Goal: Task Accomplishment & Management: Manage account settings

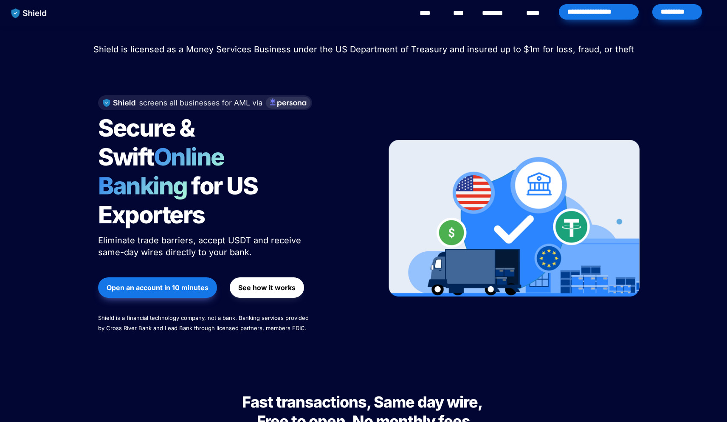
click at [666, 11] on div "*********" at bounding box center [678, 11] width 50 height 15
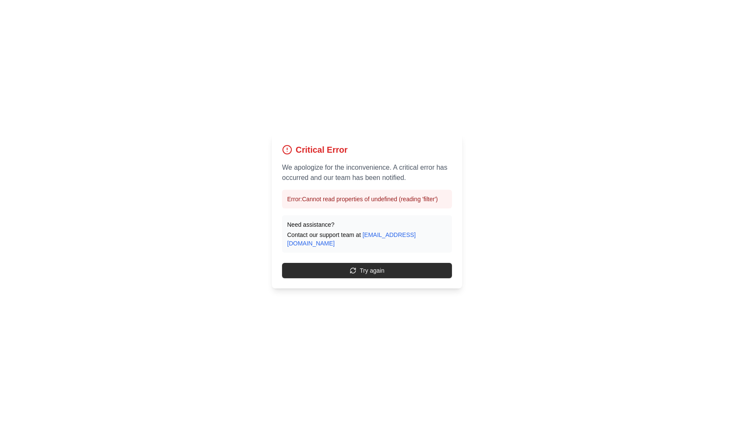
click at [359, 267] on button "Try again" at bounding box center [367, 270] width 170 height 15
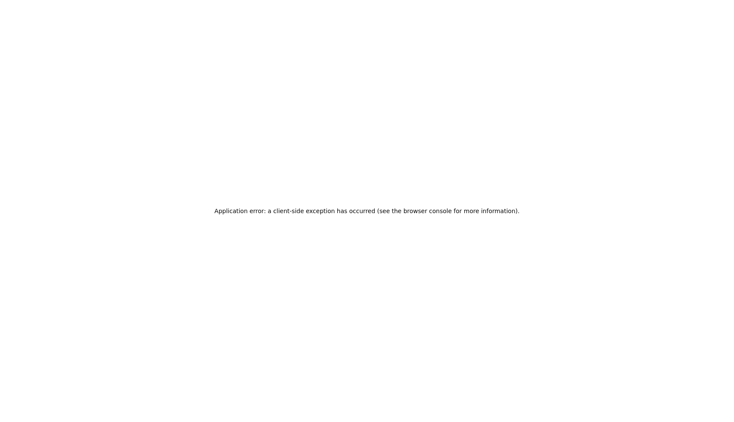
click at [336, 269] on div "Application error: a client-side exception has occurred (see the browser consol…" at bounding box center [367, 211] width 734 height 422
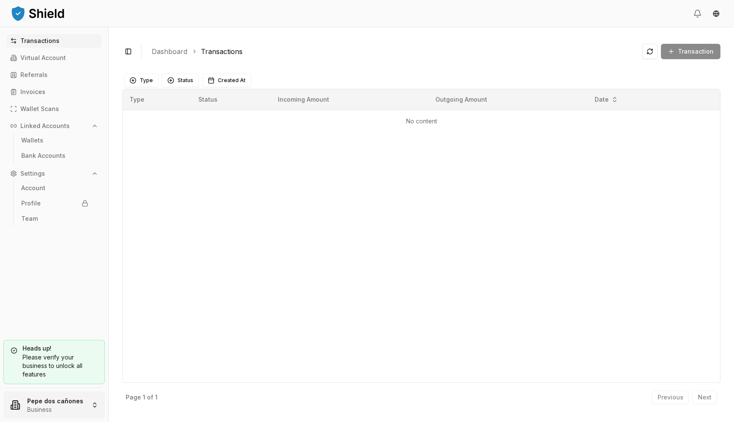
click at [51, 400] on html "Transactions Virtual Account Referrals Invoices Wallet Scans Linked Accounts Wa…" at bounding box center [367, 211] width 734 height 422
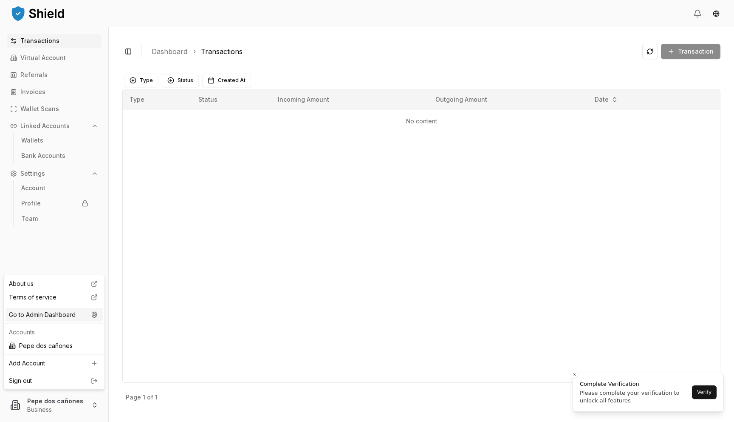
click at [87, 310] on div "Go to Admin Dashboard" at bounding box center [54, 315] width 97 height 14
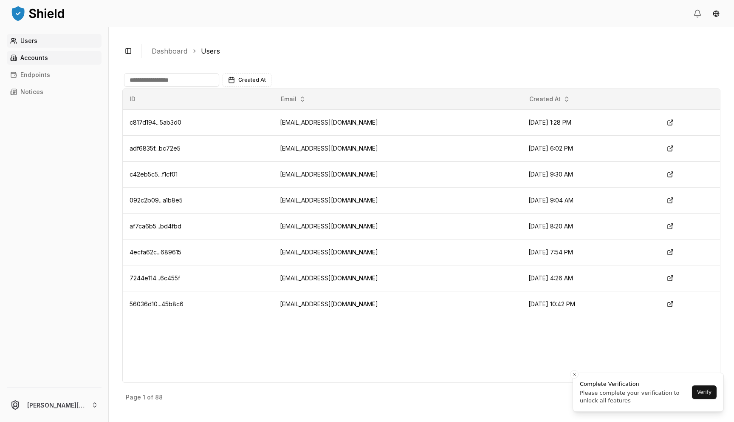
click at [24, 62] on link "Accounts" at bounding box center [54, 58] width 95 height 14
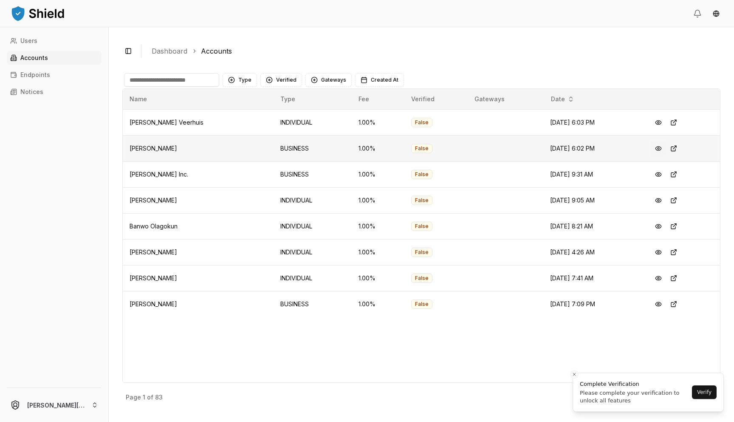
click at [666, 149] on button at bounding box center [658, 148] width 15 height 15
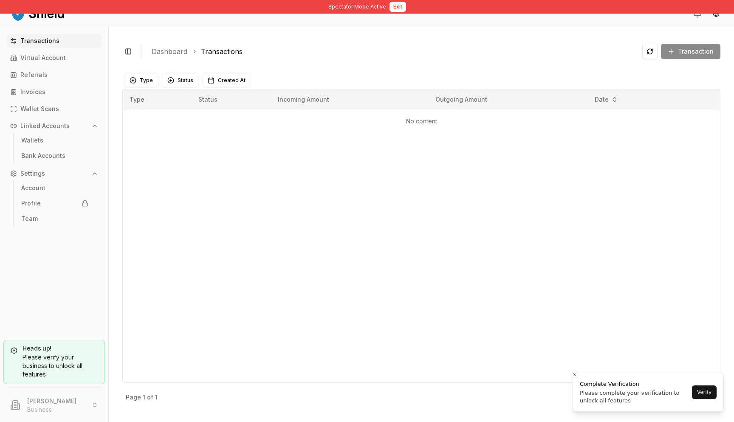
click at [399, 6] on button "Exit" at bounding box center [398, 7] width 17 height 10
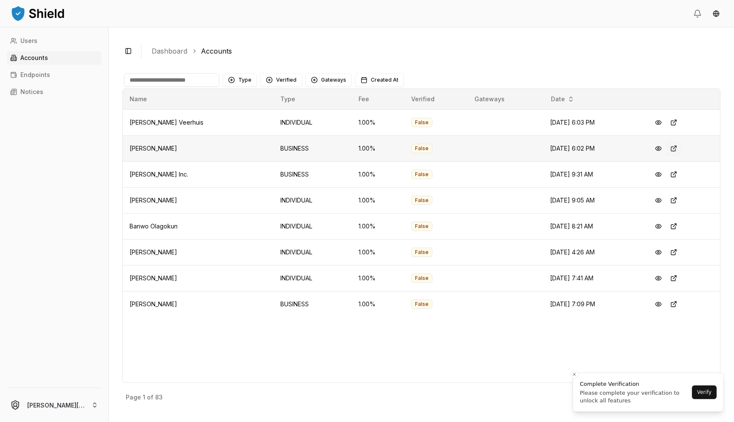
click at [682, 150] on button at bounding box center [673, 148] width 15 height 15
click at [282, 77] on button "Verified" at bounding box center [281, 80] width 42 height 14
click at [297, 131] on span "NOT VERIFIED" at bounding box center [295, 128] width 40 height 8
click at [240, 74] on button "Type" at bounding box center [240, 80] width 34 height 14
click at [267, 133] on div "BUSINESS" at bounding box center [265, 129] width 81 height 14
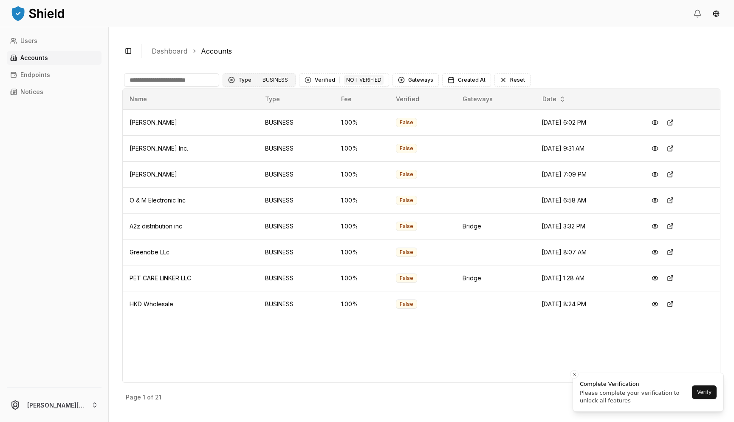
click at [234, 79] on div "Clear Type filter" at bounding box center [231, 79] width 7 height 7
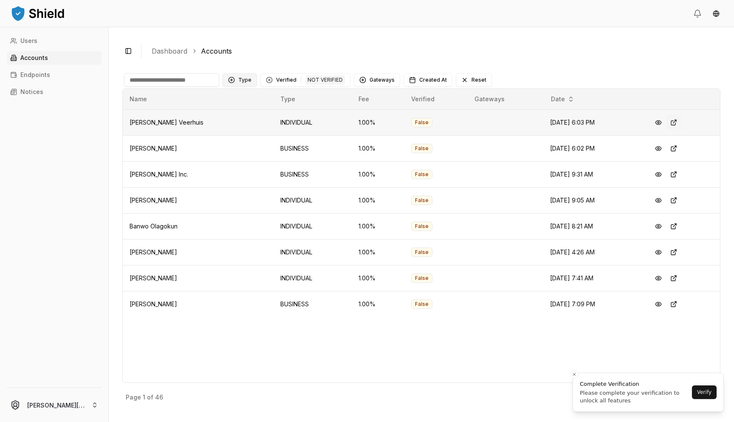
click at [682, 122] on button at bounding box center [673, 122] width 15 height 15
click at [35, 56] on p "Accounts" at bounding box center [34, 58] width 28 height 6
click at [25, 72] on p "Endpoints" at bounding box center [35, 75] width 30 height 6
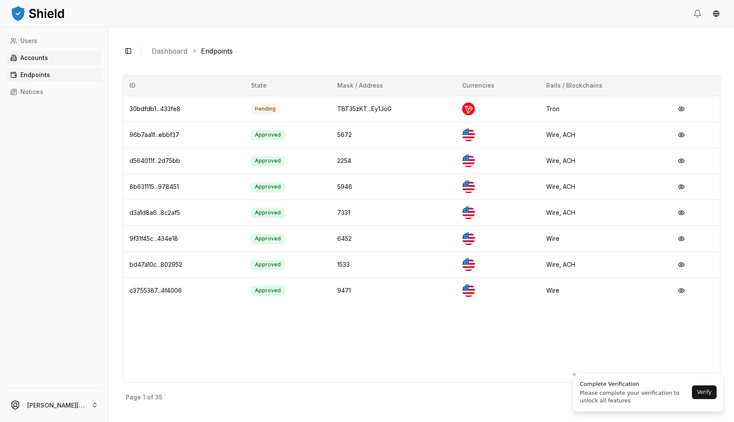
click at [27, 63] on link "Accounts" at bounding box center [54, 58] width 95 height 14
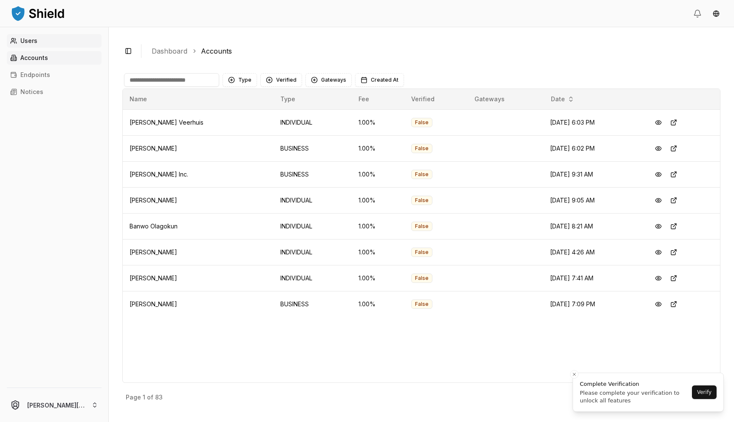
click at [19, 44] on link "Users" at bounding box center [54, 41] width 95 height 14
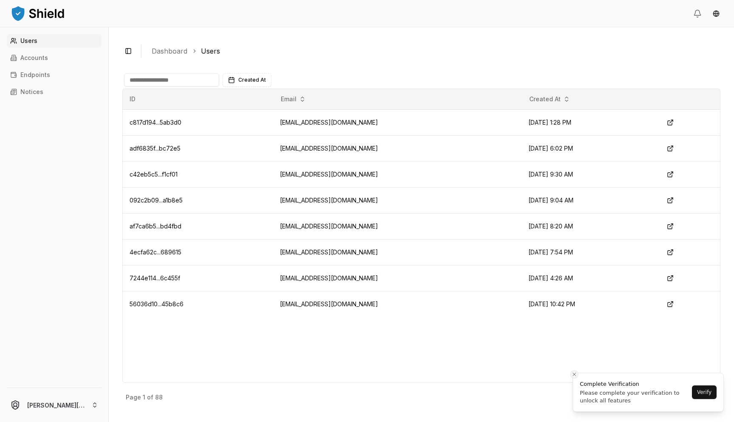
click at [574, 373] on line "Close toast" at bounding box center [574, 374] width 3 height 3
click at [707, 402] on button "Next" at bounding box center [705, 397] width 25 height 14
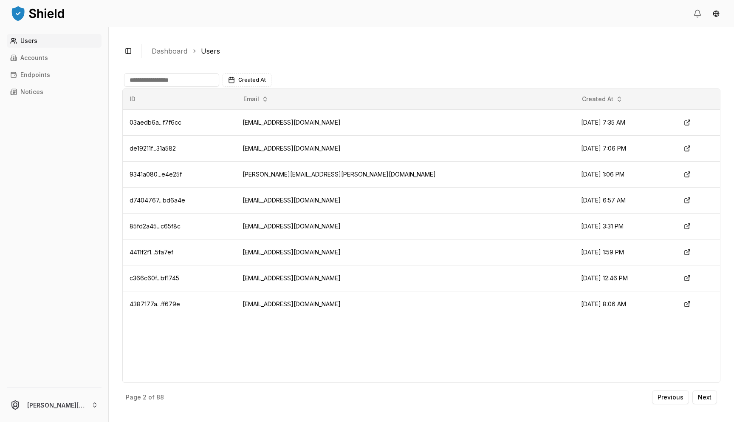
click at [169, 82] on input at bounding box center [171, 80] width 95 height 14
paste input "**********"
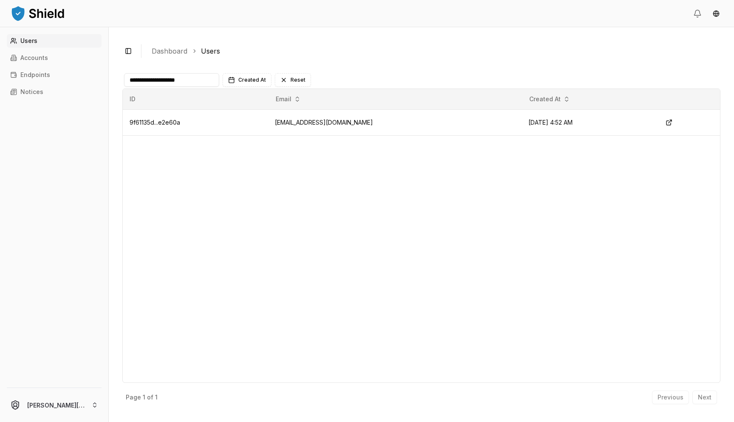
type input "**********"
click at [345, 127] on td "simonika777@gmail.com" at bounding box center [394, 122] width 253 height 26
click at [670, 124] on button at bounding box center [669, 122] width 15 height 15
click at [50, 60] on link "Accounts" at bounding box center [54, 58] width 95 height 14
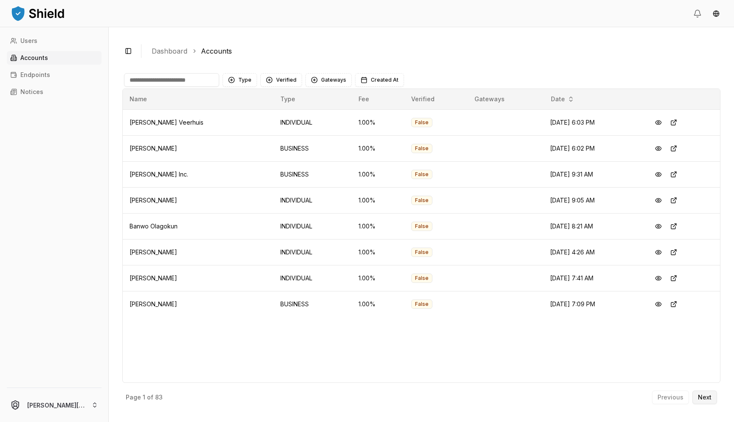
click at [705, 399] on p "Next" at bounding box center [705, 397] width 14 height 6
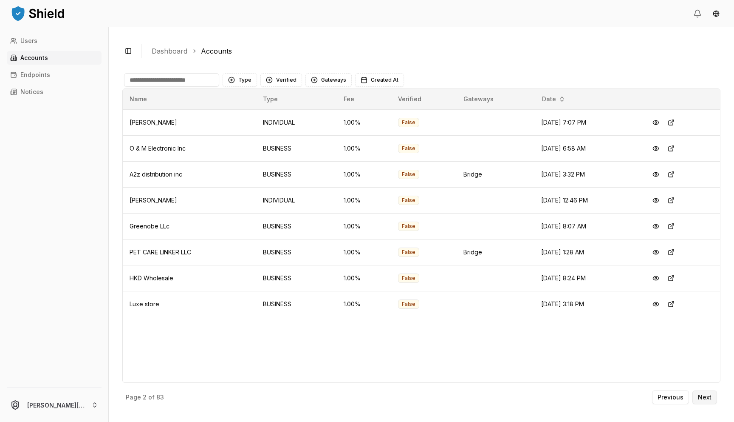
click at [705, 399] on p "Next" at bounding box center [705, 397] width 14 height 6
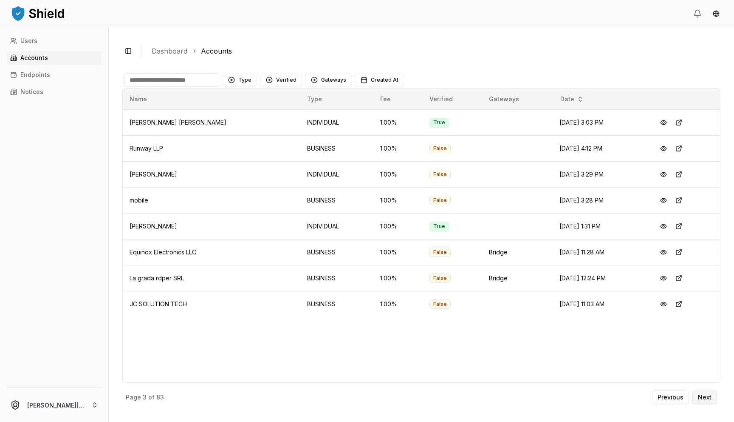
click at [705, 399] on p "Next" at bounding box center [705, 397] width 14 height 6
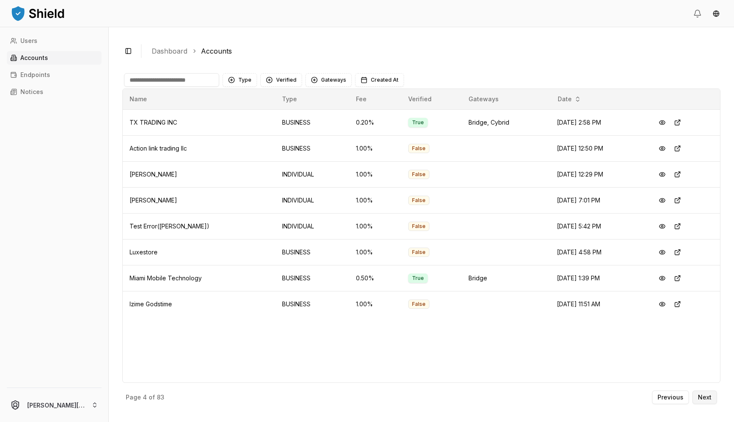
click at [705, 399] on p "Next" at bounding box center [705, 397] width 14 height 6
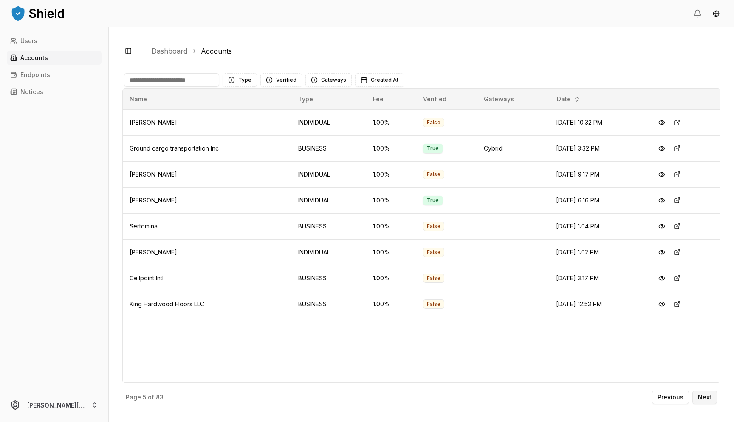
click at [705, 399] on p "Next" at bounding box center [705, 397] width 14 height 6
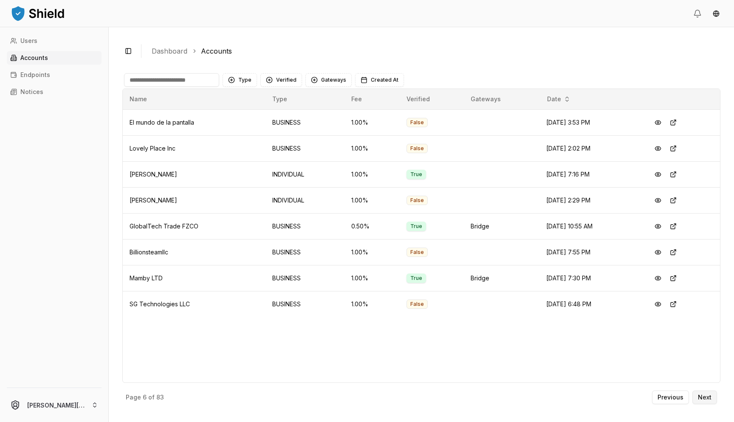
click at [705, 399] on p "Next" at bounding box center [705, 397] width 14 height 6
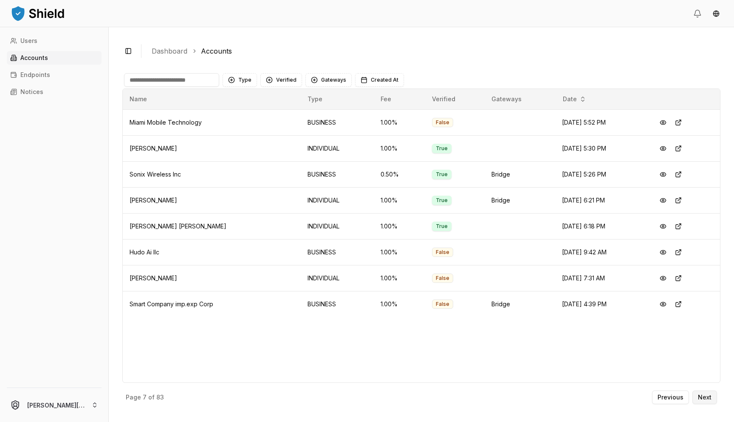
click at [705, 399] on p "Next" at bounding box center [705, 397] width 14 height 6
click at [671, 397] on p "Previous" at bounding box center [671, 397] width 26 height 6
click at [701, 396] on p "Next" at bounding box center [705, 397] width 14 height 6
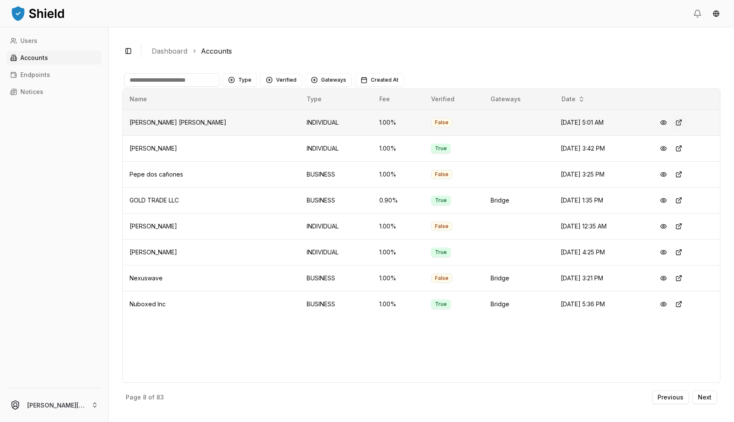
click at [675, 125] on button at bounding box center [678, 122] width 15 height 15
click at [200, 81] on input at bounding box center [171, 80] width 95 height 14
type input "*"
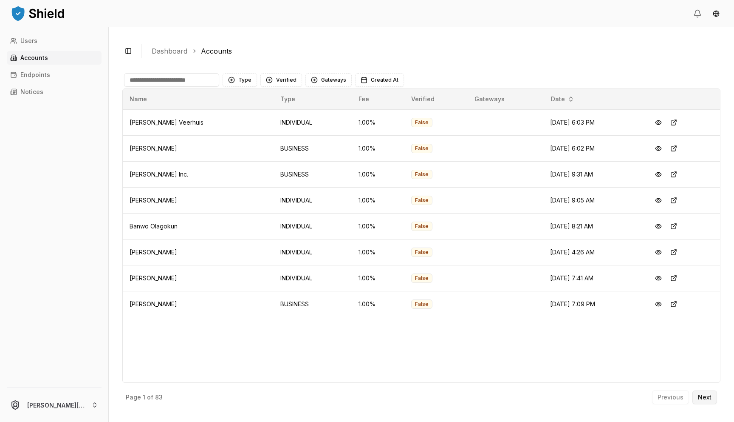
click at [705, 398] on p "Next" at bounding box center [705, 397] width 14 height 6
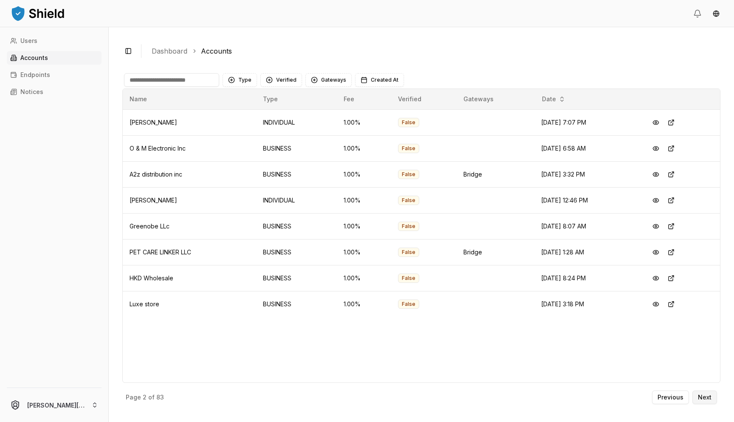
click at [705, 398] on p "Next" at bounding box center [705, 397] width 14 height 6
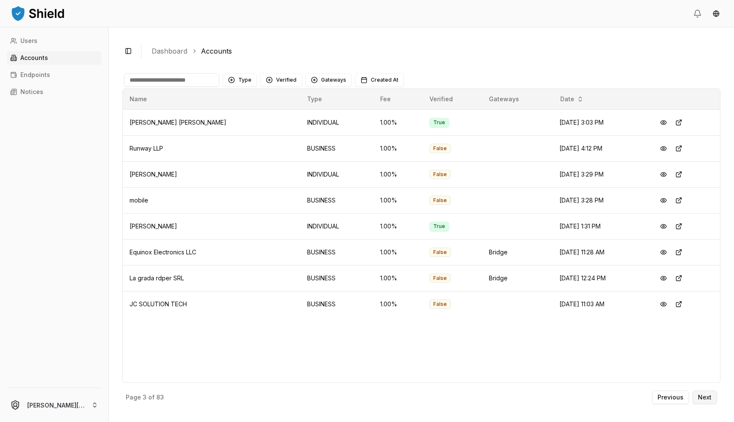
click at [705, 398] on p "Next" at bounding box center [705, 397] width 14 height 6
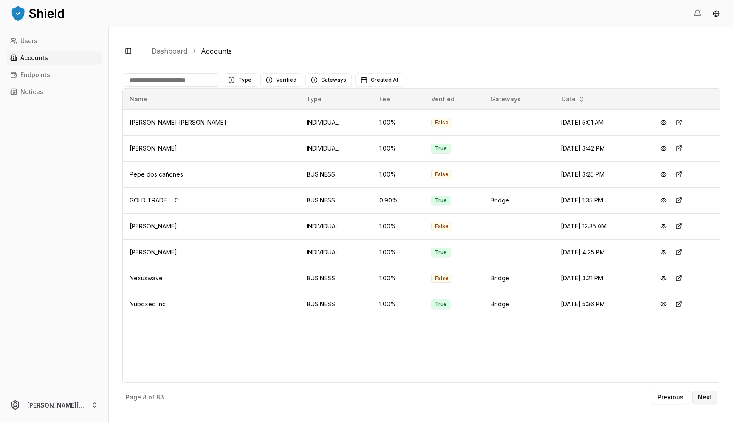
click at [705, 392] on button "Next" at bounding box center [705, 397] width 25 height 14
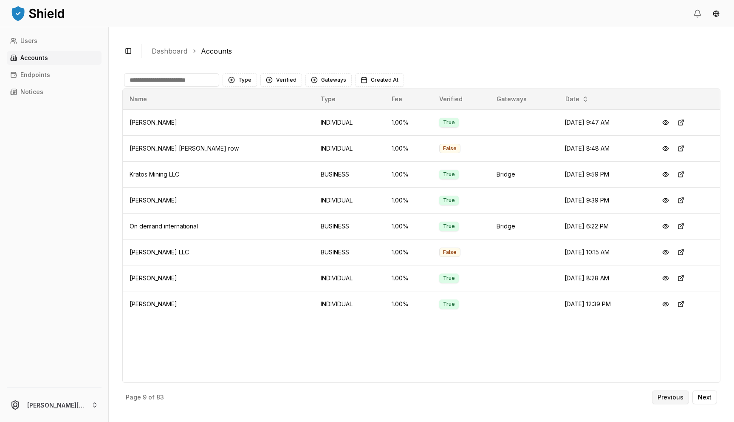
click at [677, 392] on button "Previous" at bounding box center [670, 397] width 37 height 14
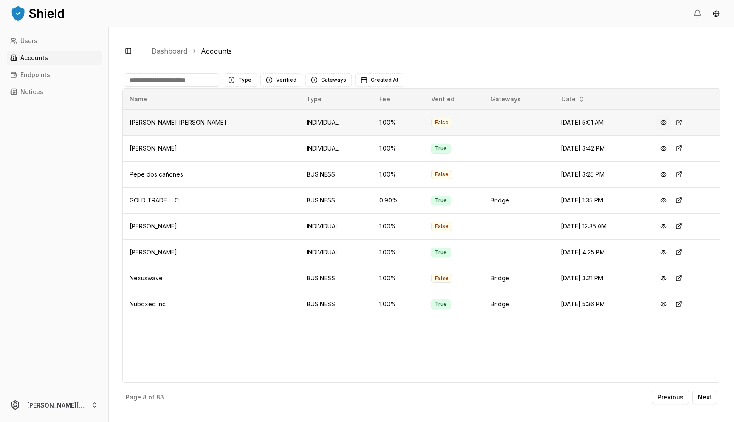
click at [657, 119] on button at bounding box center [663, 122] width 15 height 15
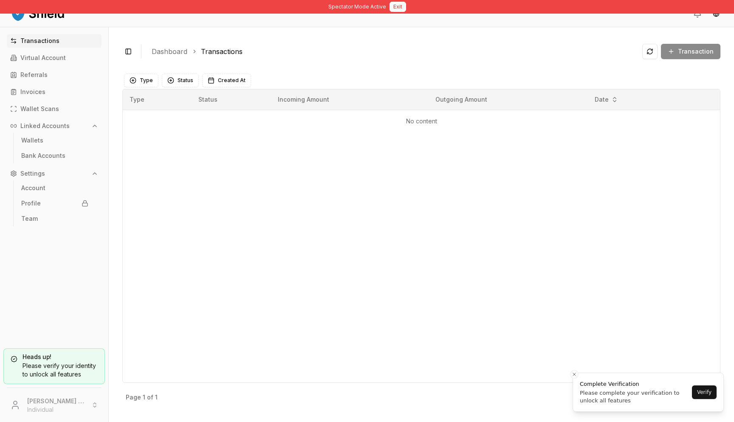
click at [402, 5] on button "Exit" at bounding box center [398, 7] width 17 height 10
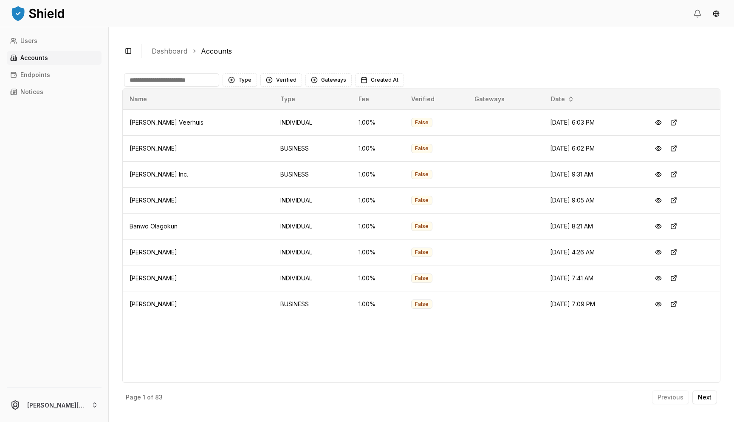
click at [172, 83] on input at bounding box center [171, 80] width 95 height 14
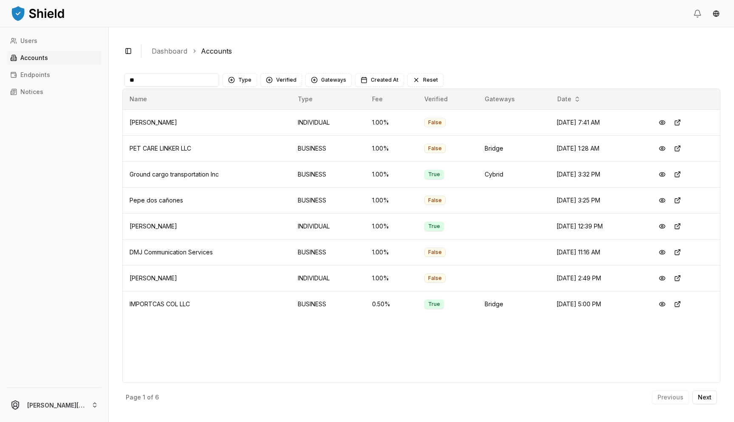
type input "*"
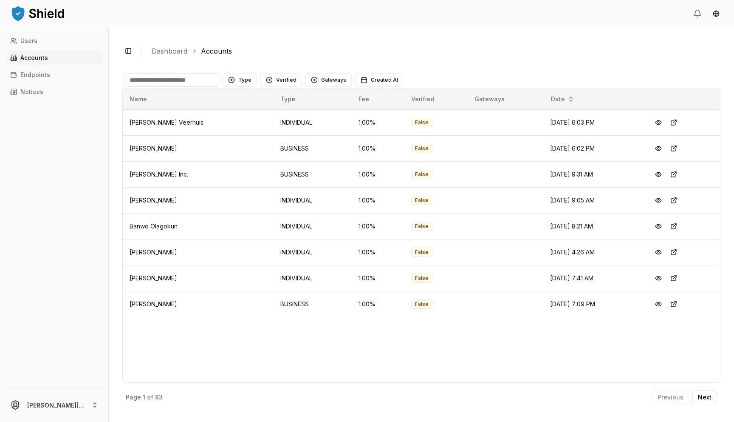
click at [207, 76] on input at bounding box center [171, 80] width 95 height 14
type input "****"
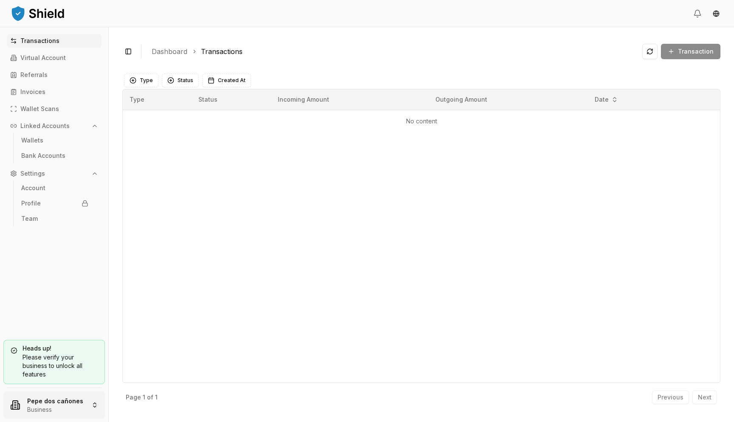
click at [34, 402] on html "Transactions Virtual Account Referrals Invoices Wallet Scans Linked Accounts Wa…" at bounding box center [367, 211] width 734 height 422
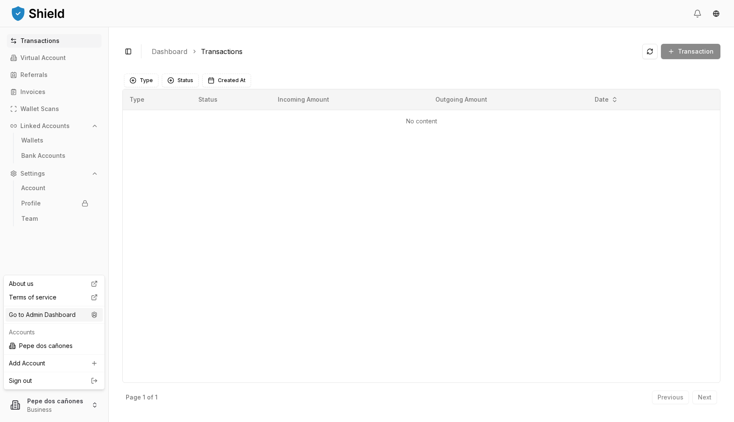
click at [65, 313] on div "Go to Admin Dashboard" at bounding box center [54, 315] width 97 height 14
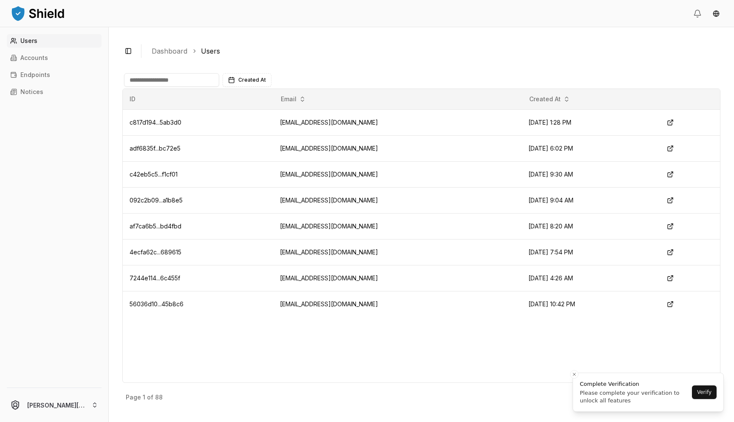
click at [204, 79] on input at bounding box center [171, 80] width 95 height 14
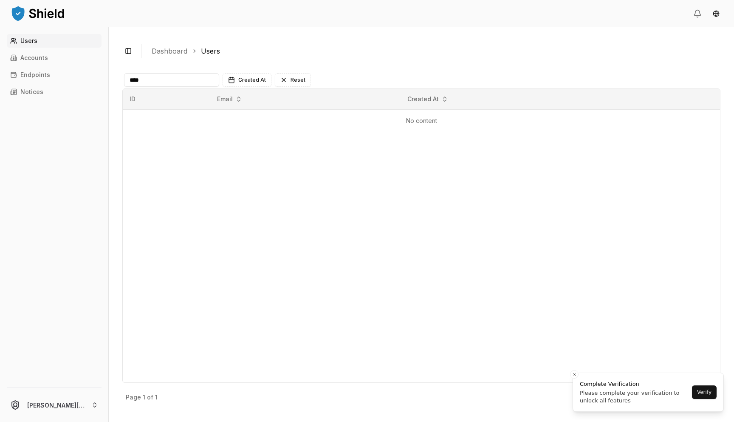
click at [202, 79] on input "****" at bounding box center [171, 80] width 95 height 14
type input "****"
click at [78, 59] on link "Accounts" at bounding box center [54, 58] width 95 height 14
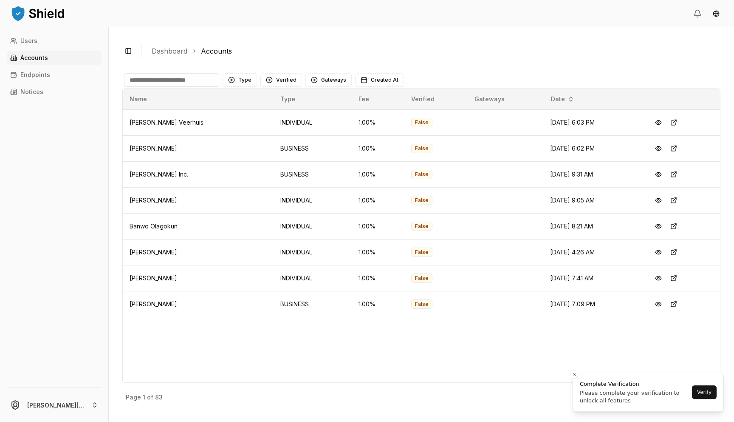
click at [142, 85] on input at bounding box center [171, 80] width 95 height 14
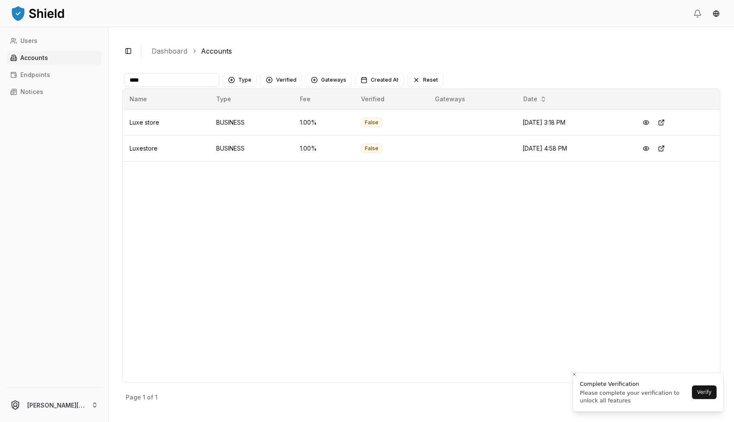
type input "****"
click at [668, 123] on button at bounding box center [661, 122] width 15 height 15
click at [668, 146] on button at bounding box center [661, 148] width 15 height 15
